Goal: Task Accomplishment & Management: Use online tool/utility

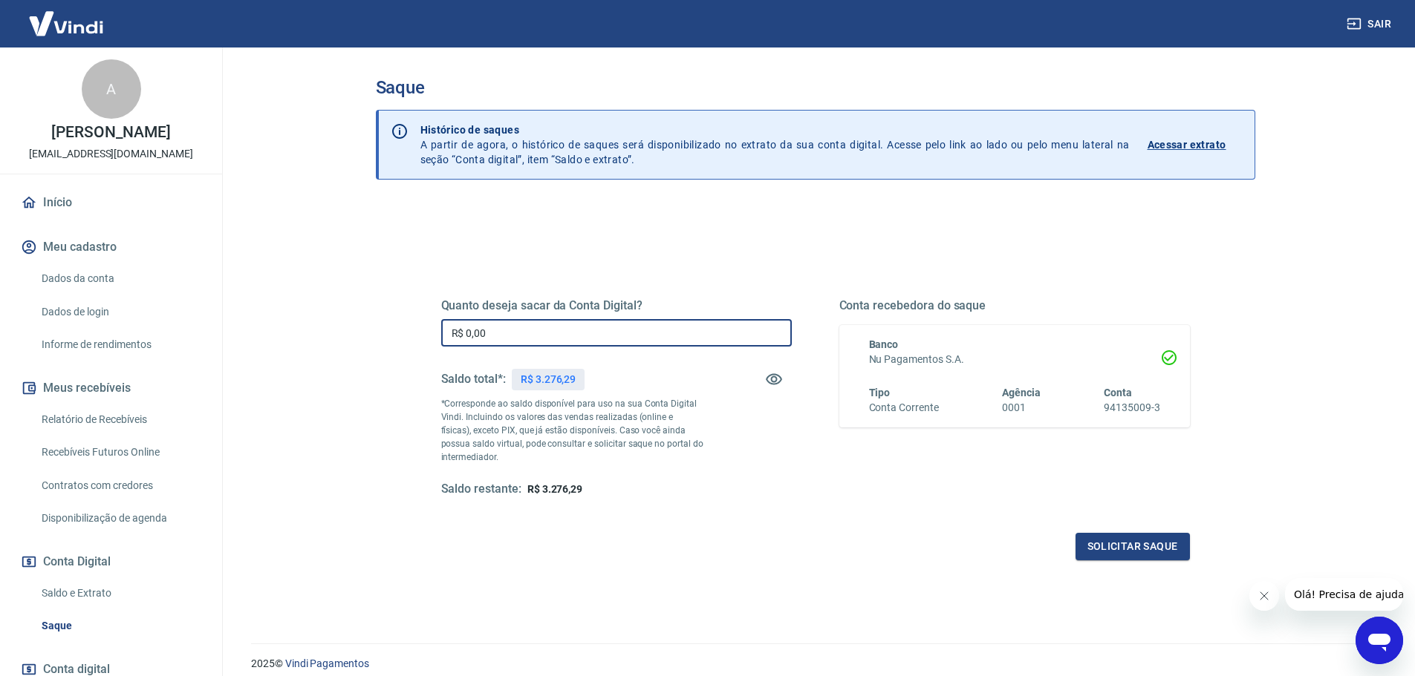
click at [538, 332] on input "R$ 0,00" at bounding box center [616, 332] width 350 height 27
type input "R$ 3.276,29"
click at [1125, 546] on button "Solicitar saque" at bounding box center [1132, 546] width 114 height 27
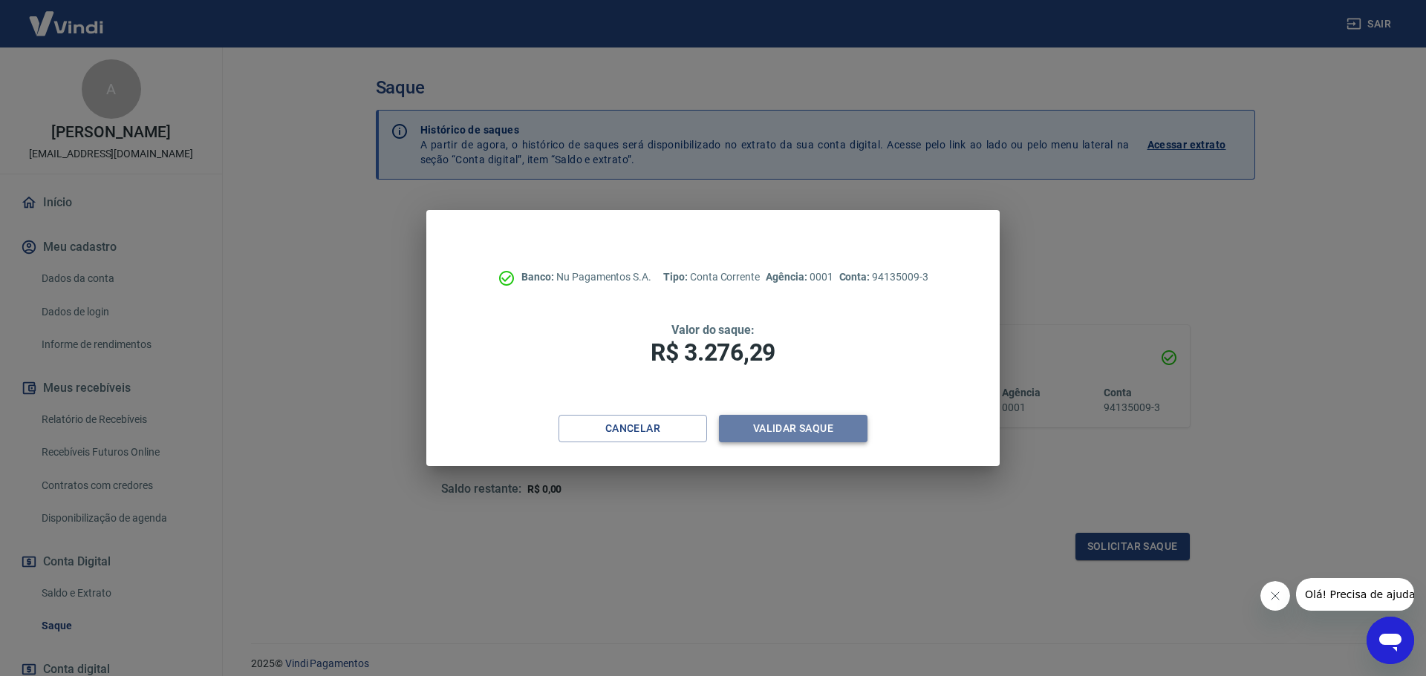
click at [811, 432] on button "Validar saque" at bounding box center [793, 428] width 149 height 27
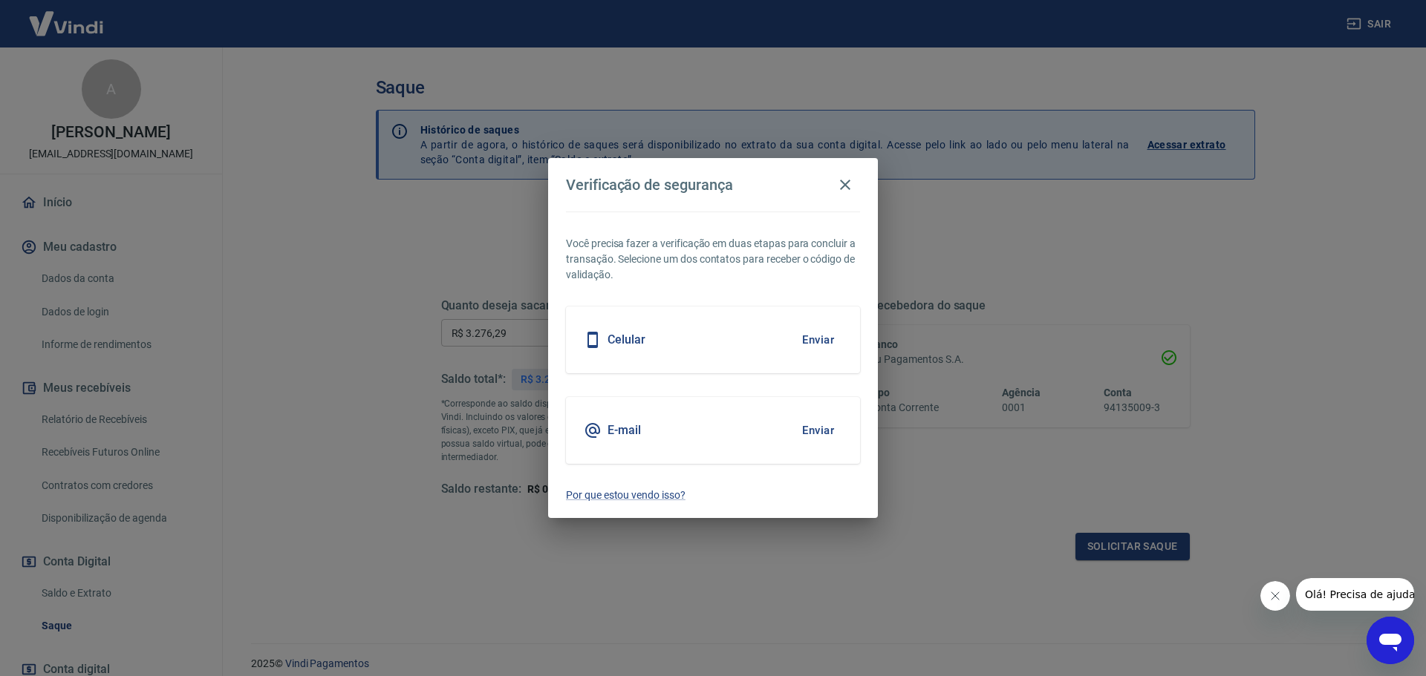
click at [818, 431] on button "Enviar" at bounding box center [818, 430] width 48 height 31
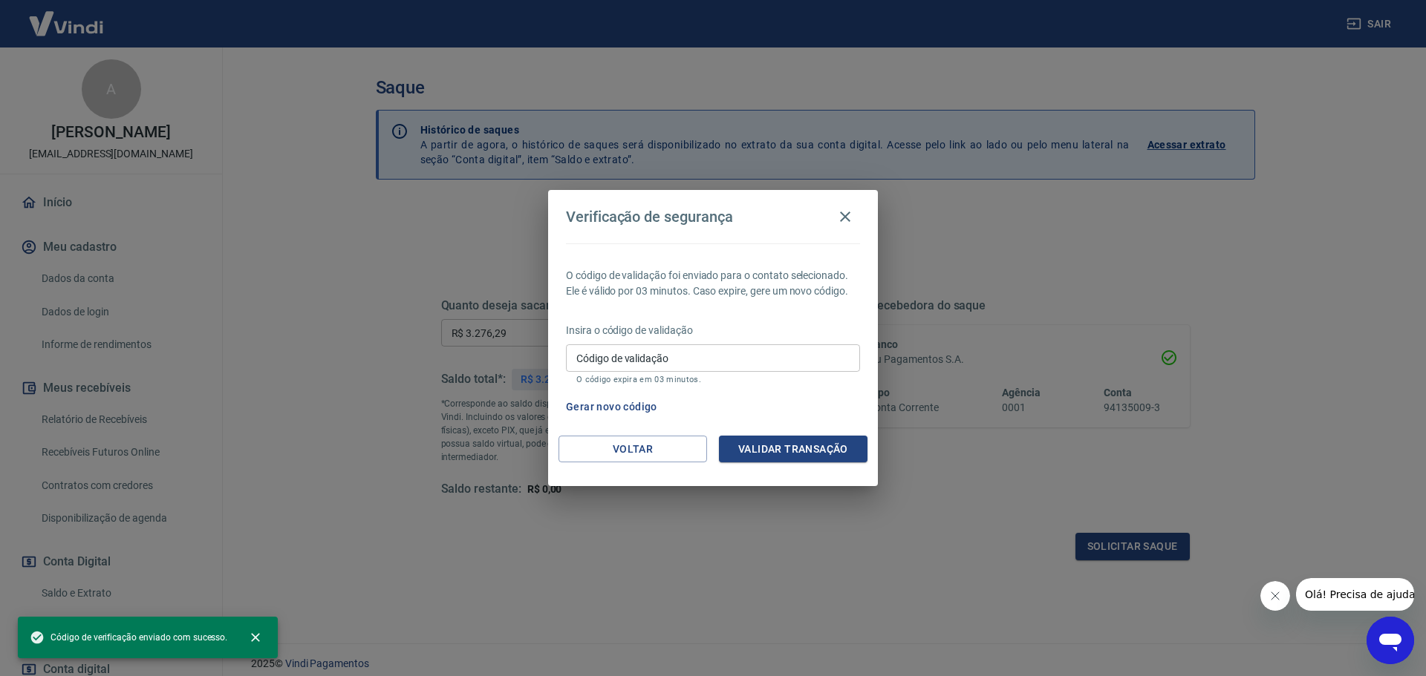
click at [584, 356] on input "Código de validação" at bounding box center [713, 358] width 294 height 27
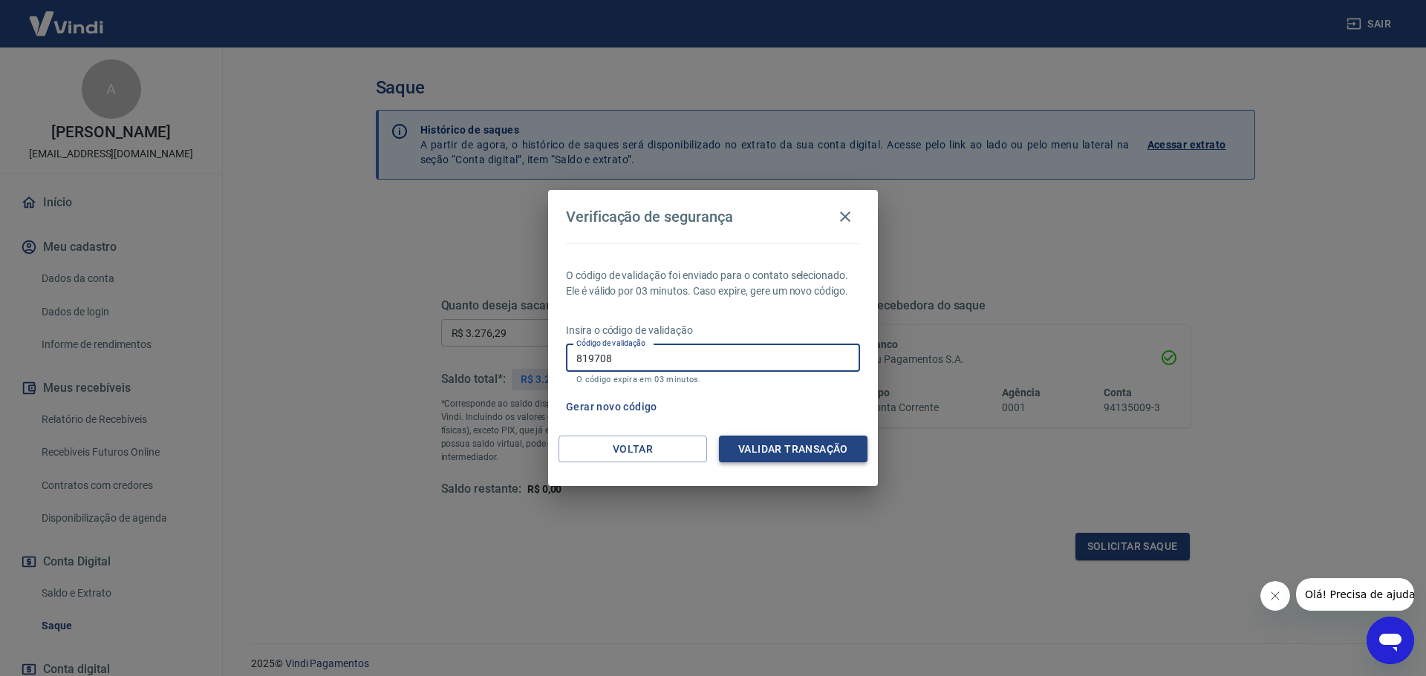
type input "819708"
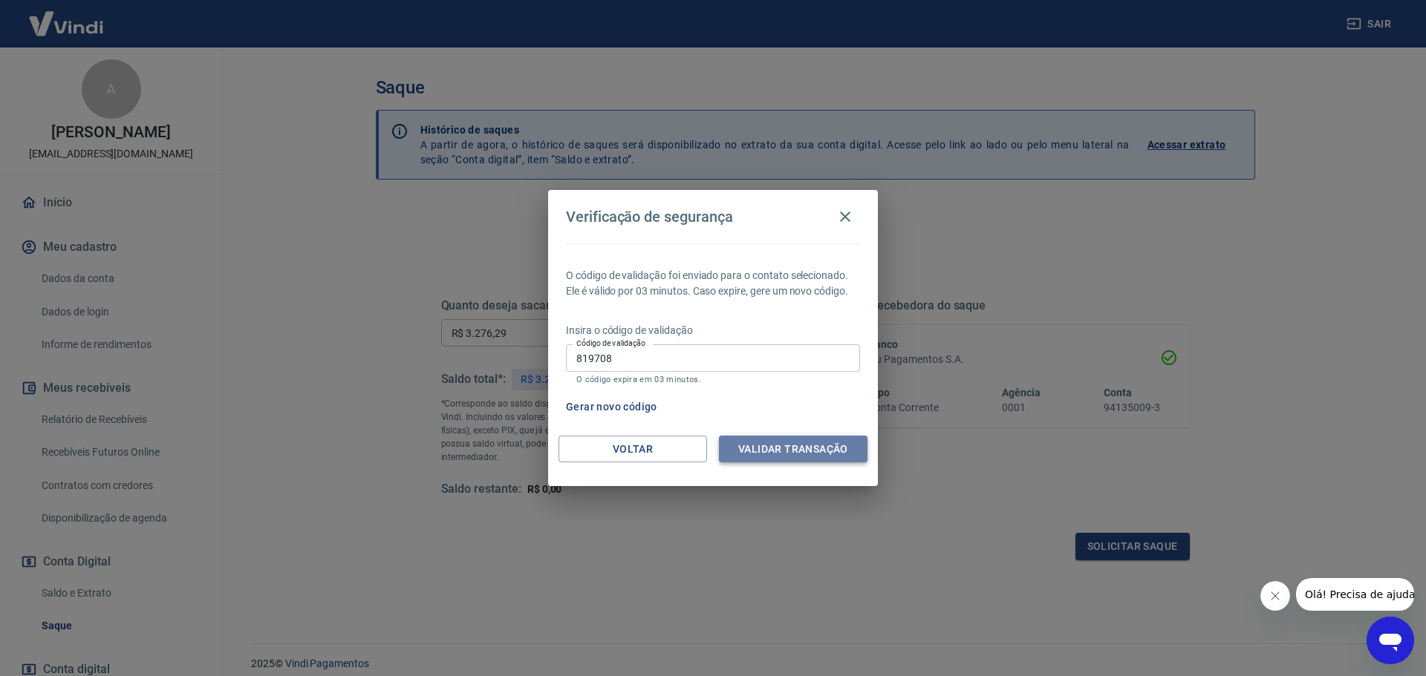
click at [801, 448] on button "Validar transação" at bounding box center [793, 449] width 149 height 27
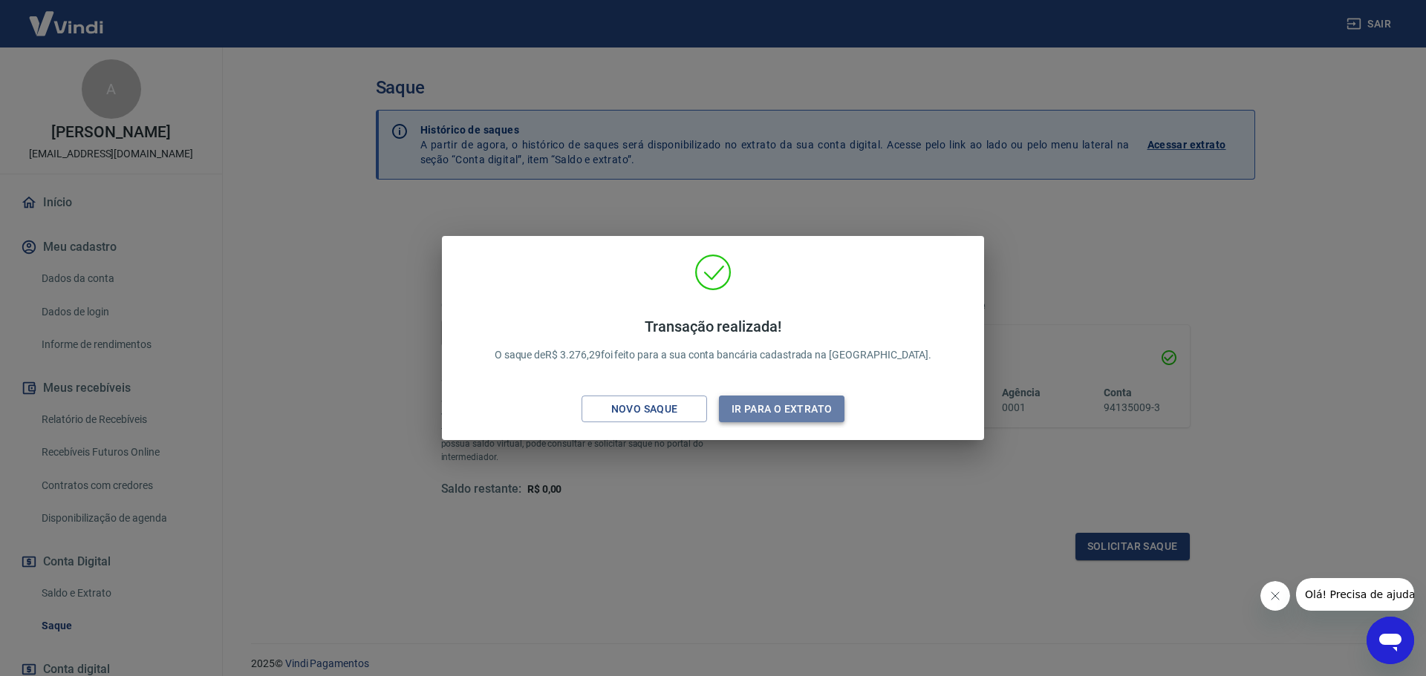
click at [812, 414] on button "Ir para o extrato" at bounding box center [781, 409] width 125 height 27
